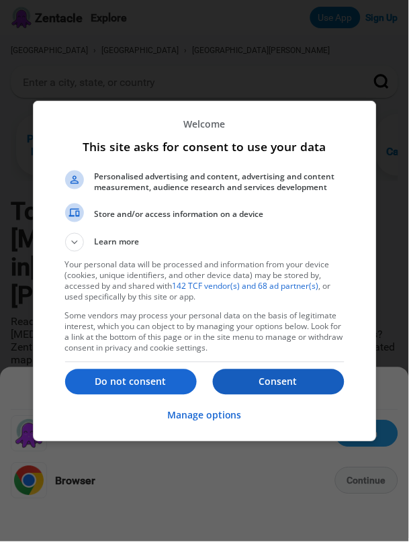
click at [295, 395] on button "Consent" at bounding box center [279, 382] width 132 height 26
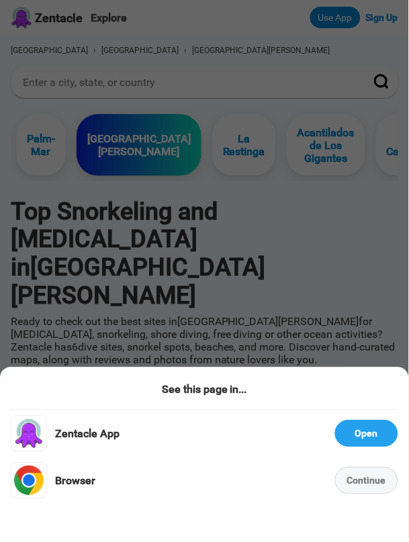
click at [364, 490] on div "Continue" at bounding box center [366, 480] width 63 height 27
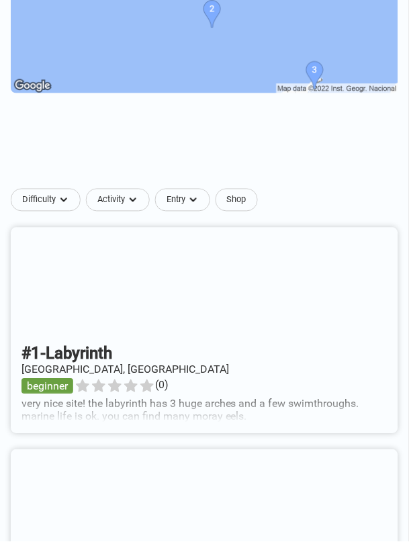
scroll to position [508, 0]
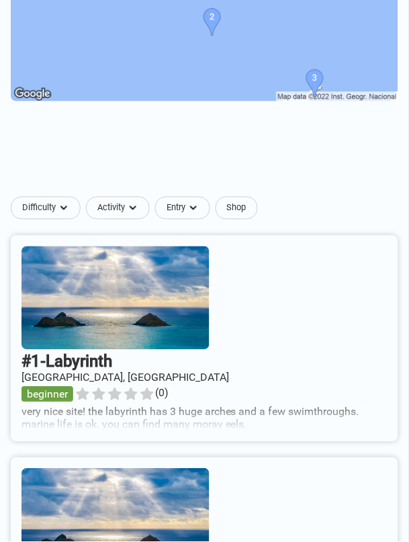
click at [254, 365] on link at bounding box center [204, 339] width 387 height 206
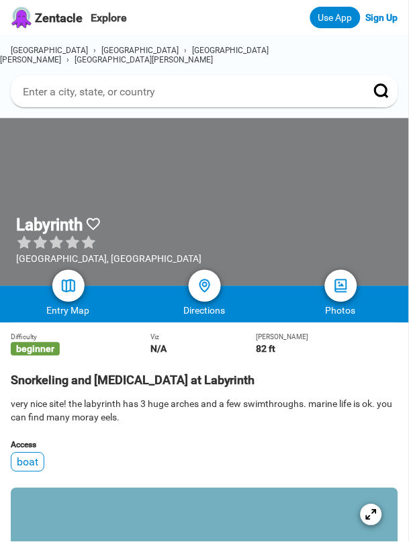
click at [236, 334] on div "Viz N/A" at bounding box center [202, 344] width 105 height 21
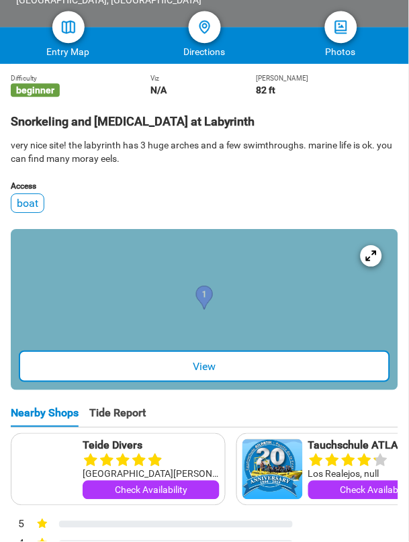
scroll to position [266, 0]
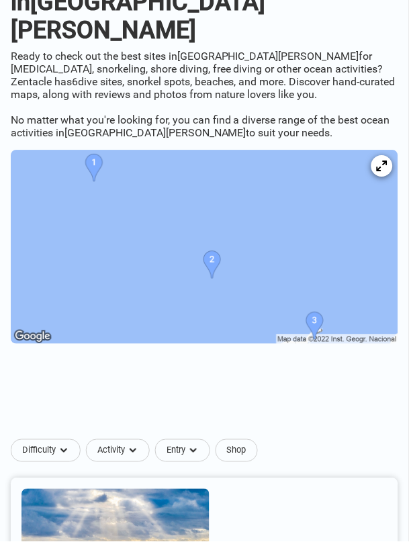
scroll to position [508, 0]
